Goal: Task Accomplishment & Management: Use online tool/utility

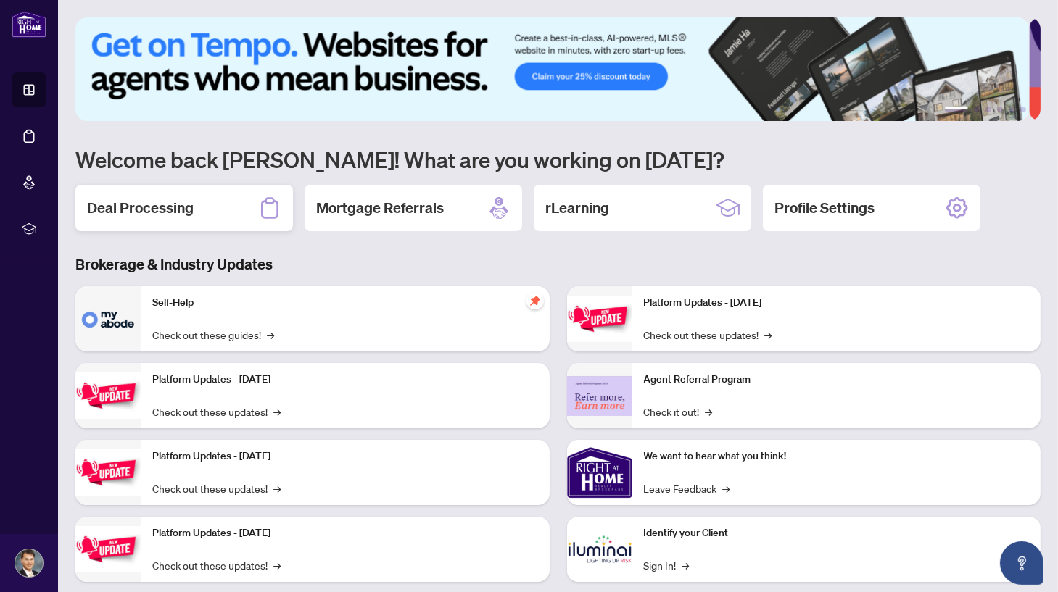
click at [112, 202] on h2 "Deal Processing" at bounding box center [140, 208] width 107 height 20
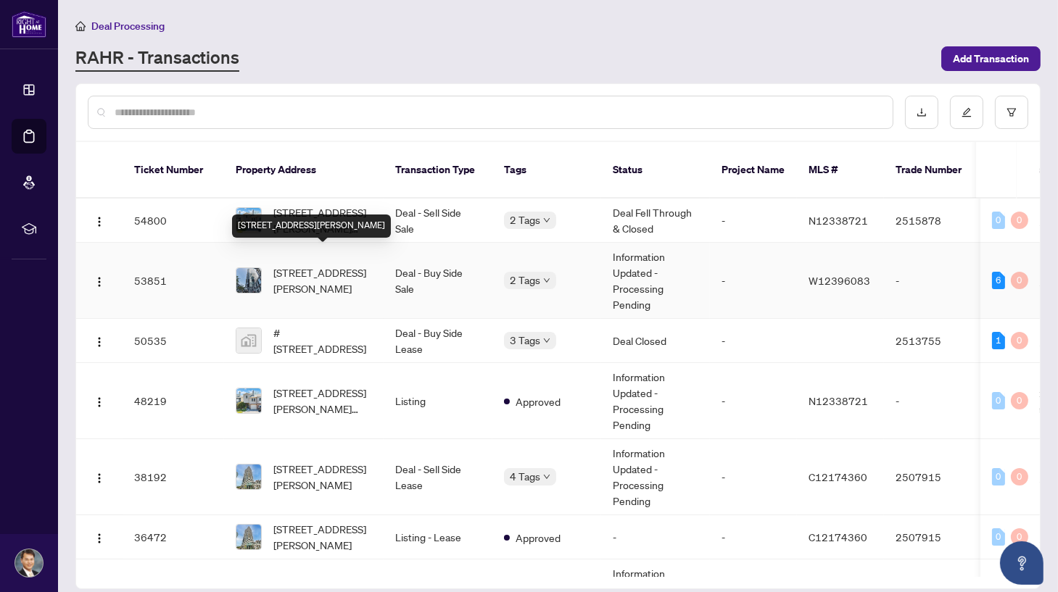
click at [306, 265] on span "[STREET_ADDRESS][PERSON_NAME]" at bounding box center [322, 281] width 99 height 32
